Goal: Information Seeking & Learning: Find specific fact

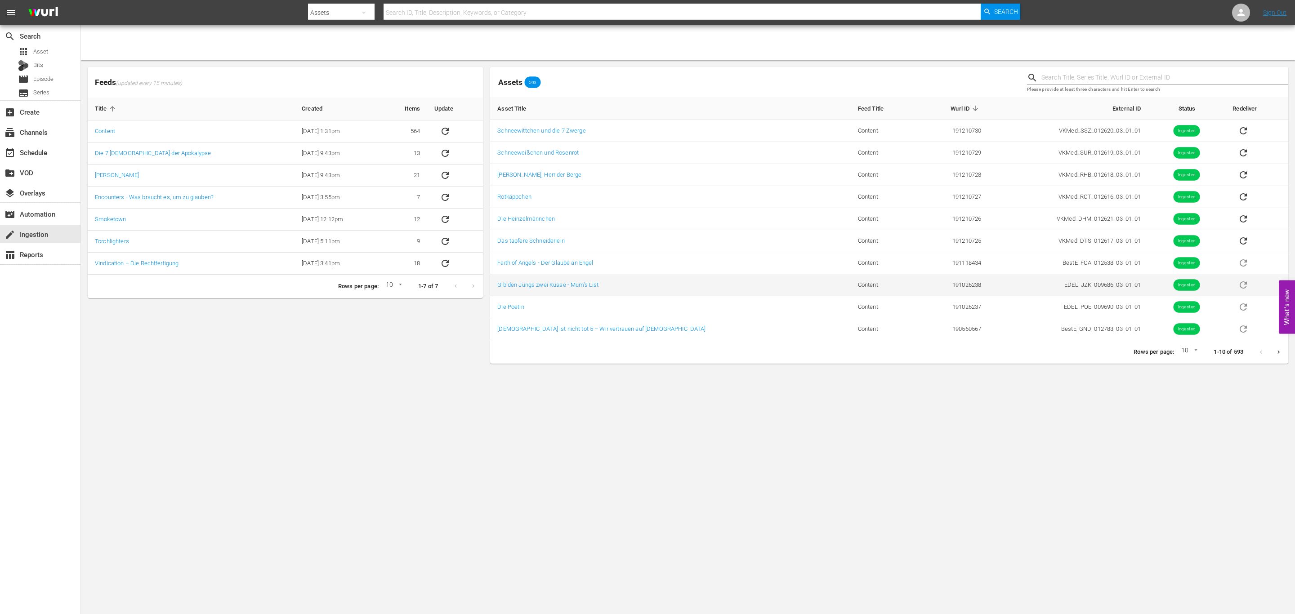
click at [753, 406] on body "menu Search By Assets Search ID, Title, Description, Keywords, or Category Sear…" at bounding box center [647, 307] width 1295 height 614
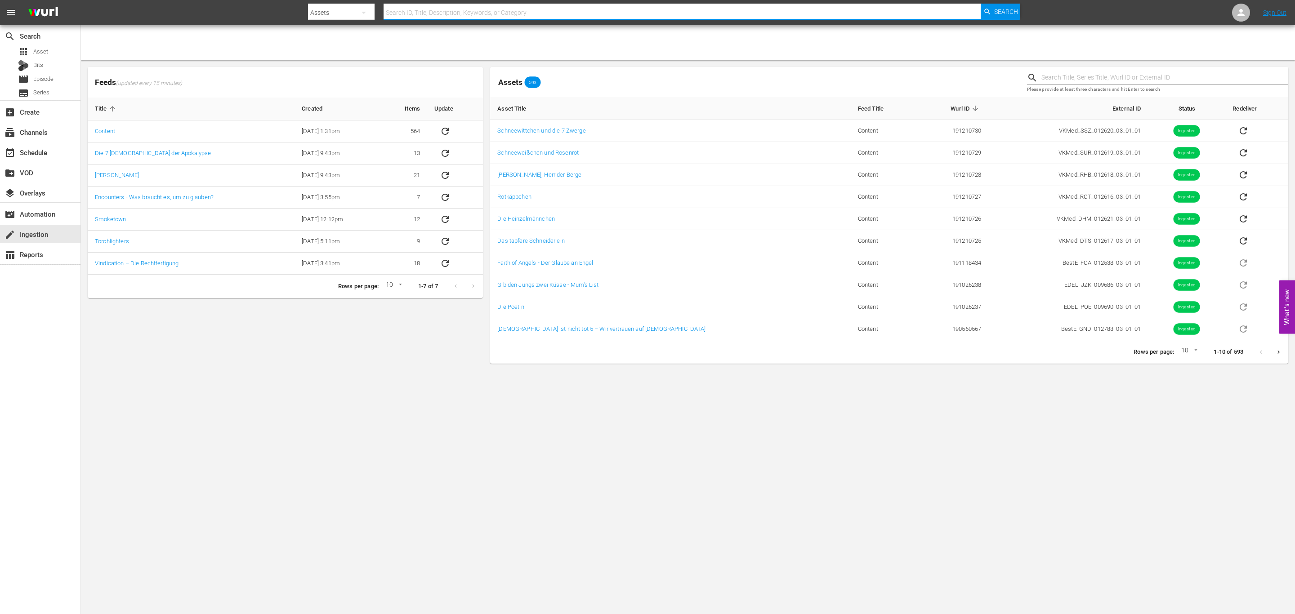
click at [612, 15] on input "text" at bounding box center [681, 13] width 597 height 22
click at [24, 75] on span "movie" at bounding box center [23, 79] width 11 height 11
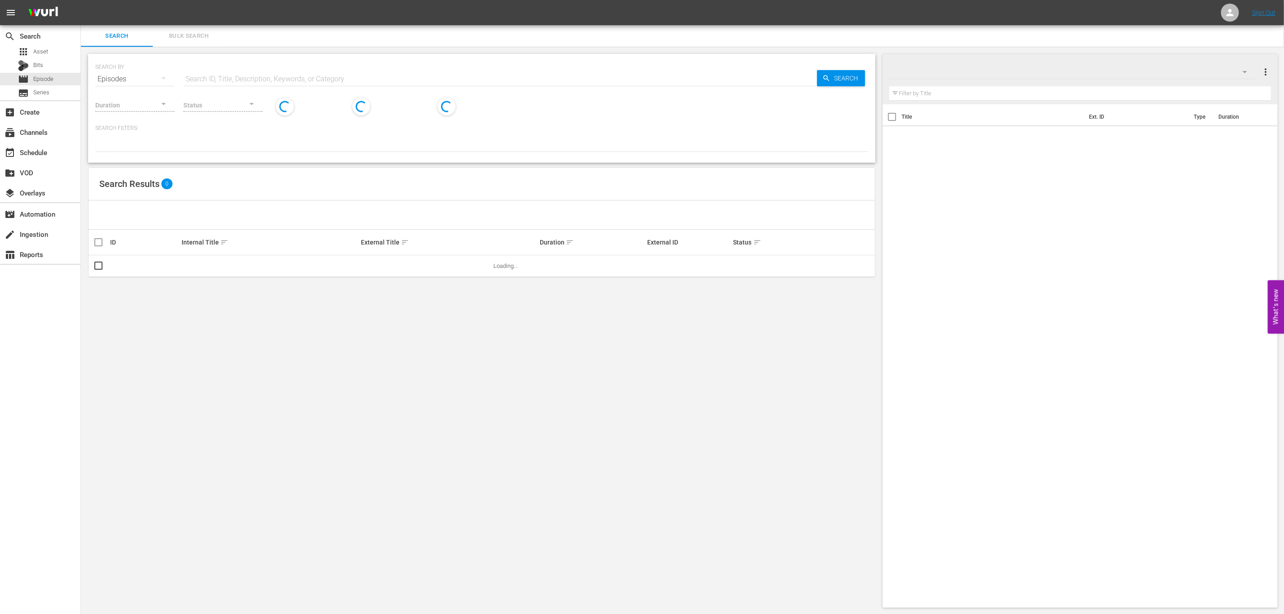
click at [344, 77] on input "text" at bounding box center [500, 79] width 634 height 22
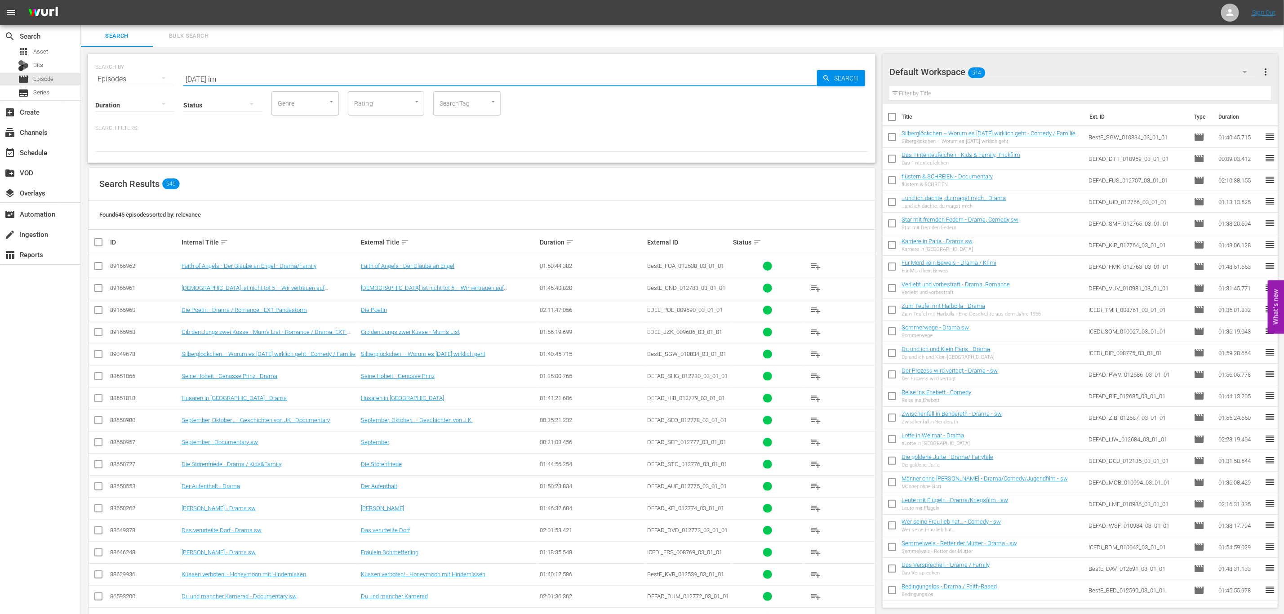
type input "[DATE] im"
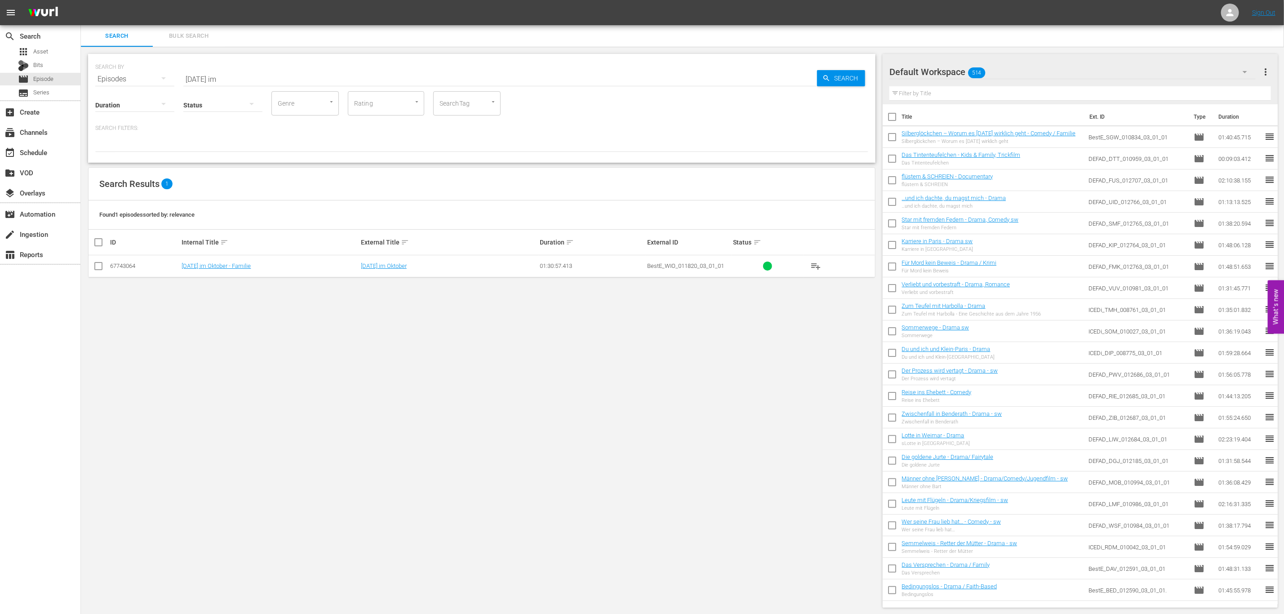
click at [271, 266] on div "[DATE] im Oktober - Familie" at bounding box center [270, 266] width 176 height 7
click at [215, 282] on div "SEARCH BY Search By Episodes Search ID, Title, Description, Keywords, or Catego…" at bounding box center [482, 331] width 802 height 568
click at [224, 257] on td "[DATE] im Oktober - Familie" at bounding box center [269, 266] width 179 height 22
click at [226, 266] on link "[DATE] im Oktober - Familie" at bounding box center [216, 266] width 69 height 7
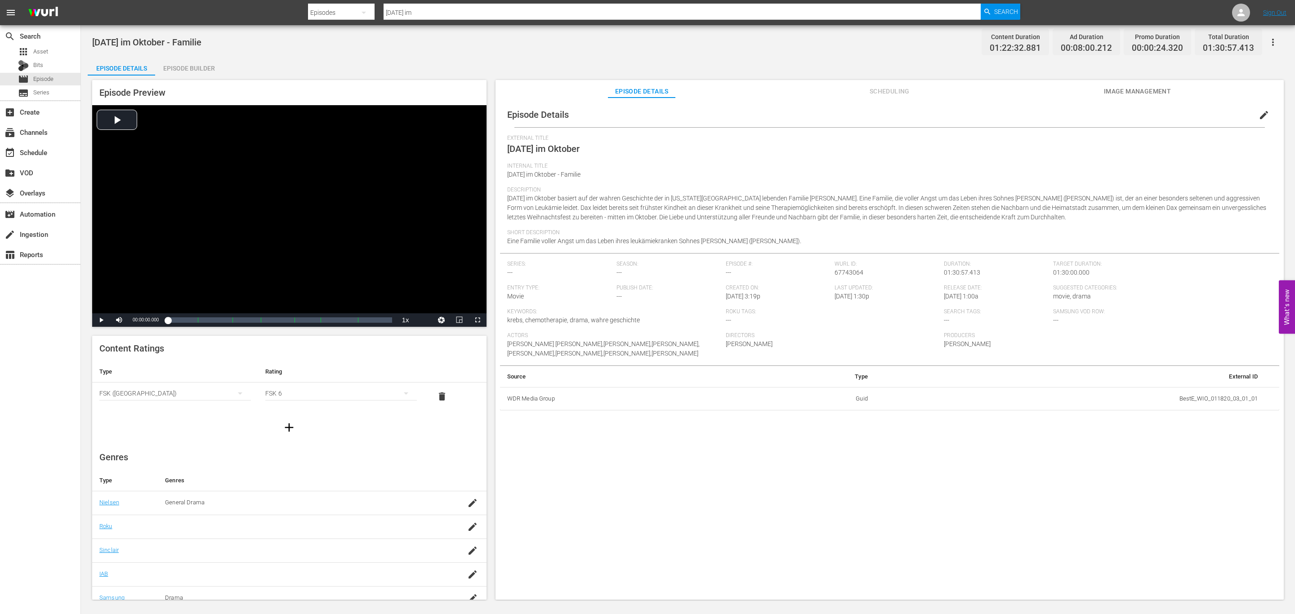
click at [983, 223] on div "Description [DATE] im Oktober basiert auf der wahren Geschichte der in [US_STAT…" at bounding box center [889, 208] width 765 height 43
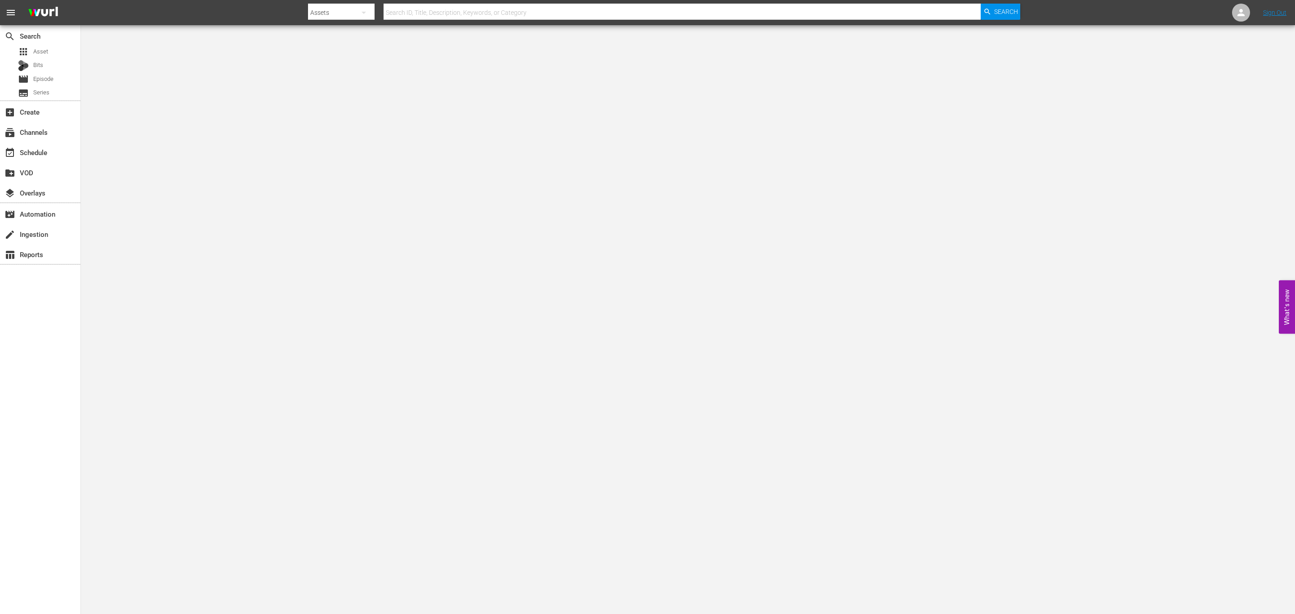
click at [351, 9] on div "Assets" at bounding box center [341, 12] width 67 height 25
click at [344, 61] on div "Episodes" at bounding box center [337, 66] width 36 height 14
drag, startPoint x: 414, startPoint y: 9, endPoint x: 459, endPoint y: 4, distance: 45.2
click at [414, 9] on div "Channels Series Episodes Bits Assets" at bounding box center [647, 307] width 1295 height 614
click at [503, 19] on hr at bounding box center [681, 19] width 597 height 0
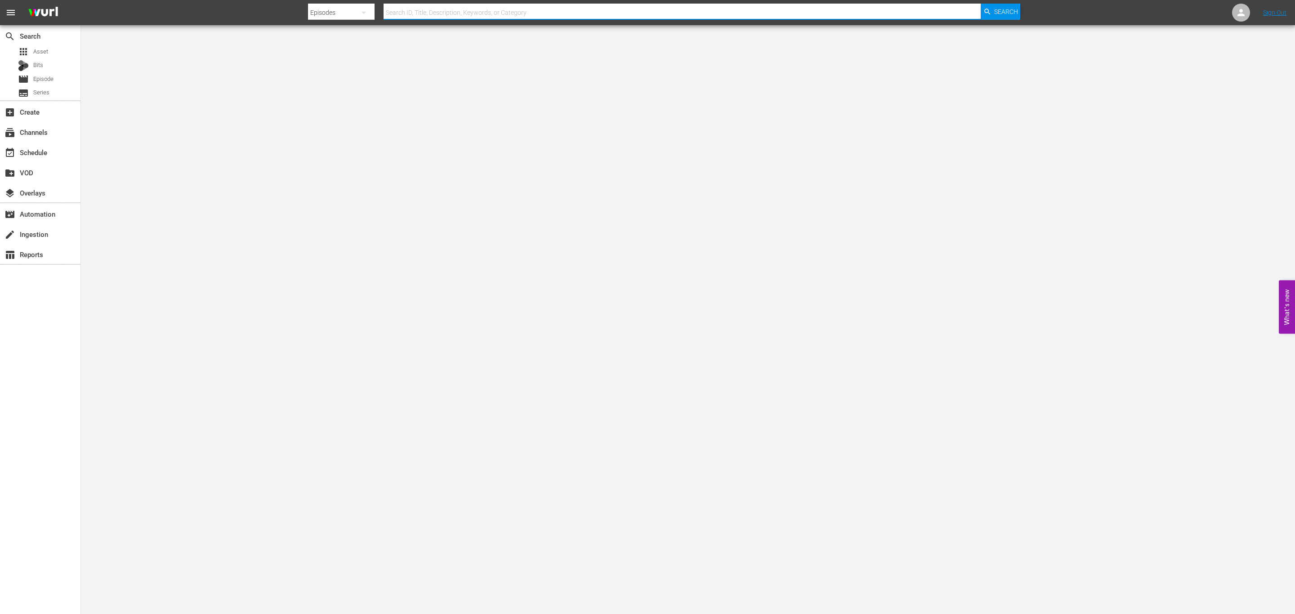
click at [503, 18] on input "text" at bounding box center [681, 13] width 597 height 22
type input "der tr"
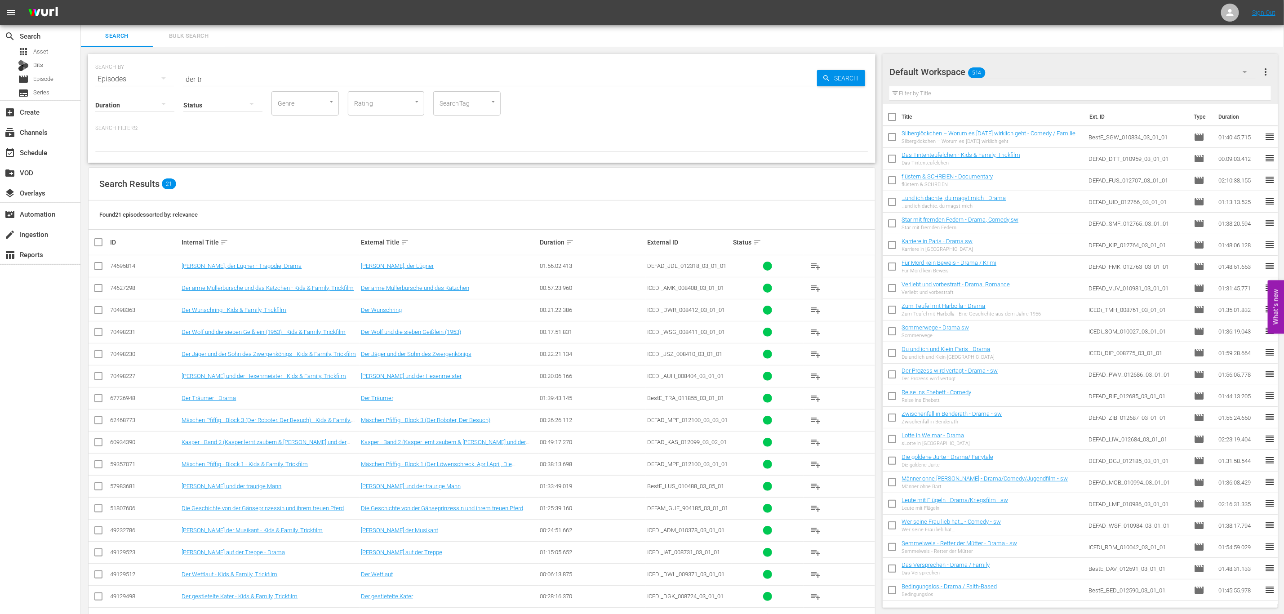
click at [215, 73] on input "der tr" at bounding box center [500, 79] width 634 height 22
type input "der träumer"
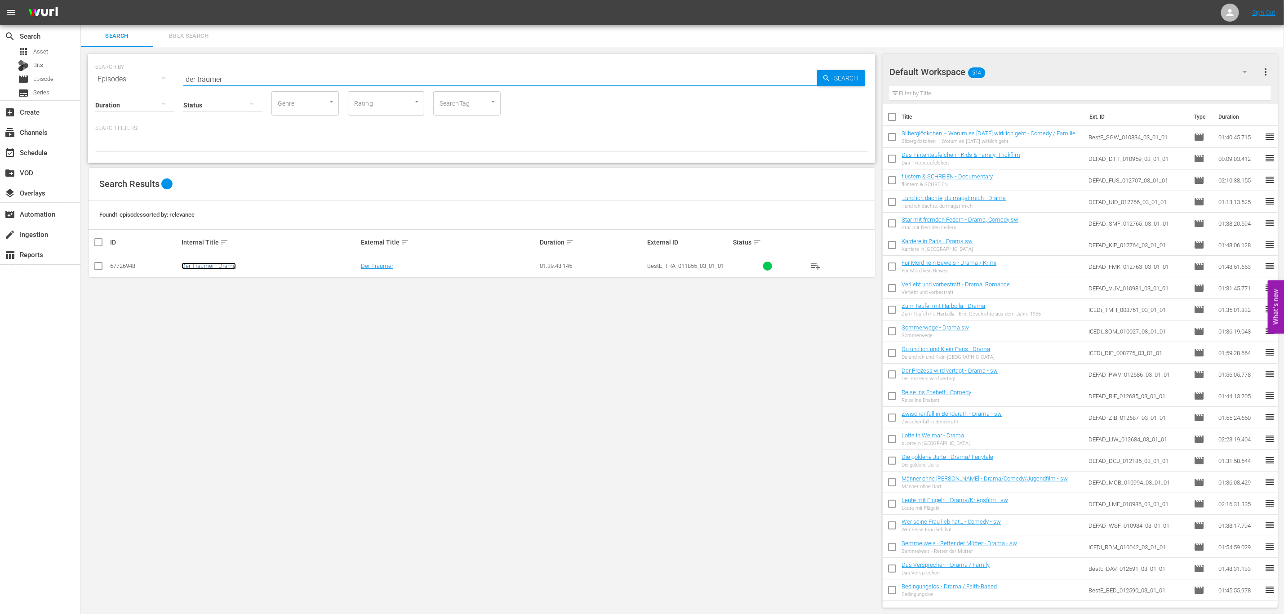
click at [223, 266] on link "Der Träumer - Drama" at bounding box center [209, 266] width 54 height 7
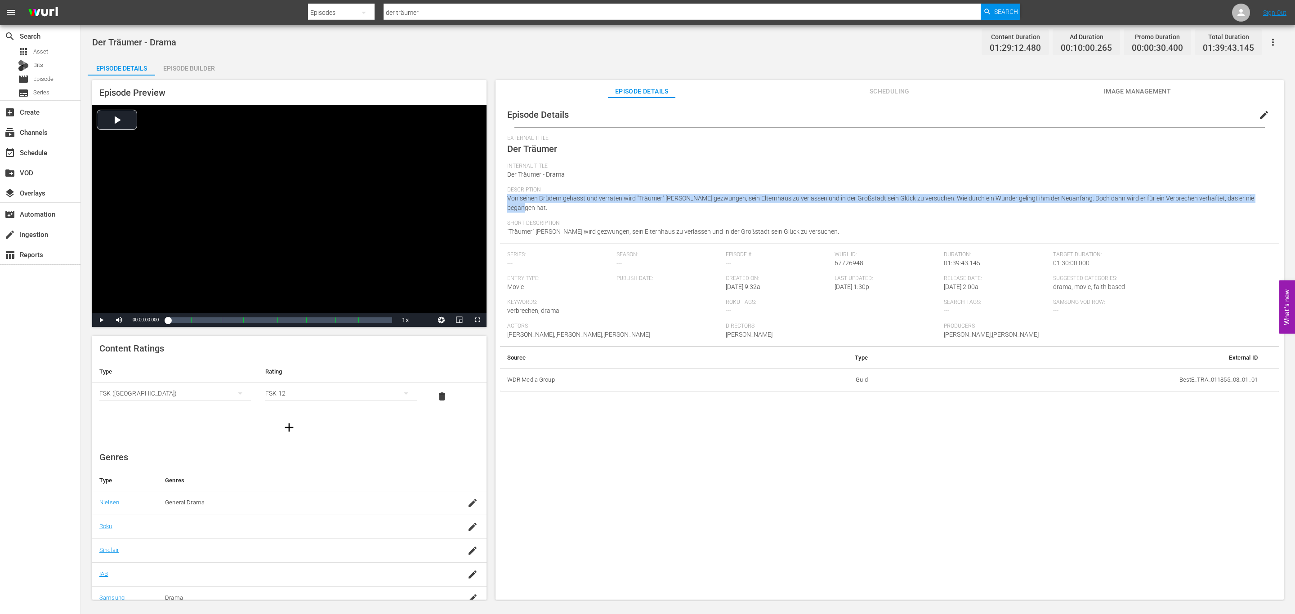
drag, startPoint x: 1257, startPoint y: 200, endPoint x: 500, endPoint y: 195, distance: 757.0
click at [500, 195] on div "Episode Details edit External Title Der Träumer Internal Title Der Träumer - Dr…" at bounding box center [889, 246] width 779 height 289
copy span "Von seinen Brüdern gehasst und verraten wird "Träumer" Brady gezwungen, sein El…"
